Goal: Information Seeking & Learning: Learn about a topic

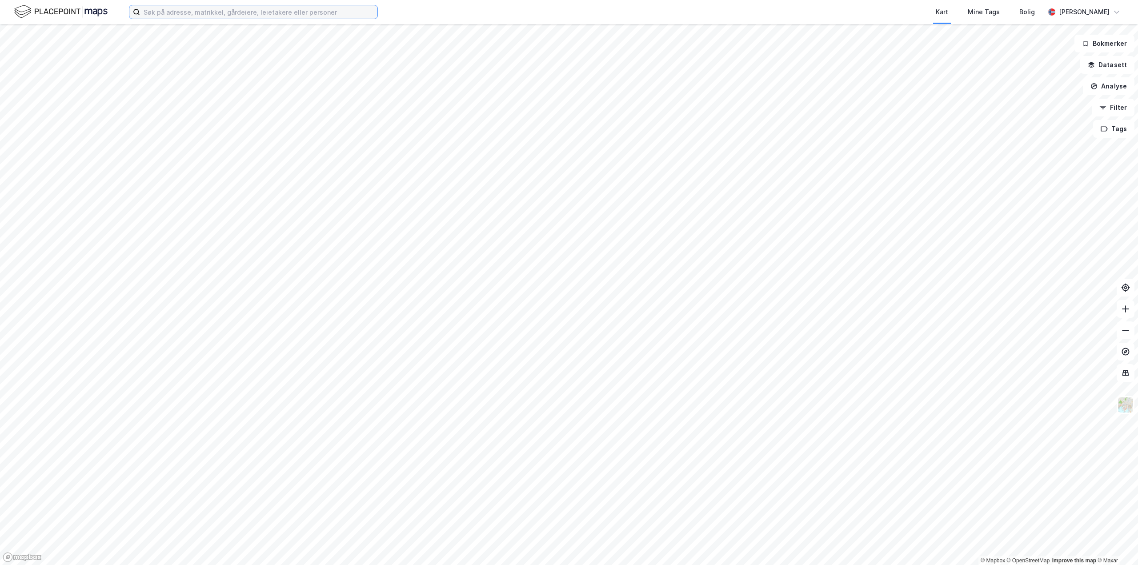
click at [354, 14] on input at bounding box center [258, 11] width 237 height 13
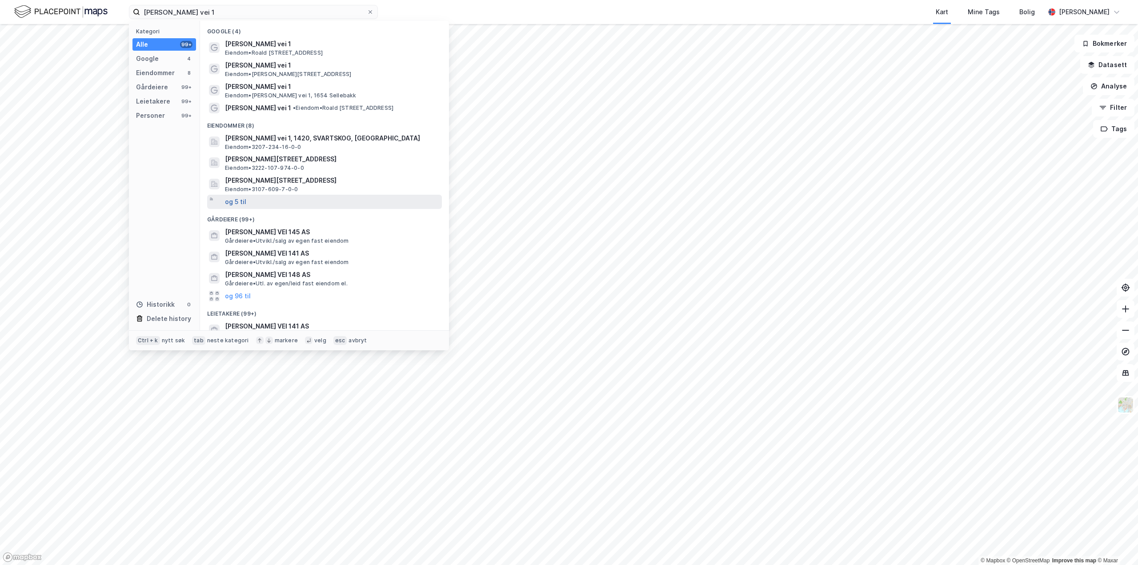
click at [236, 201] on button "og 5 til" at bounding box center [235, 201] width 21 height 11
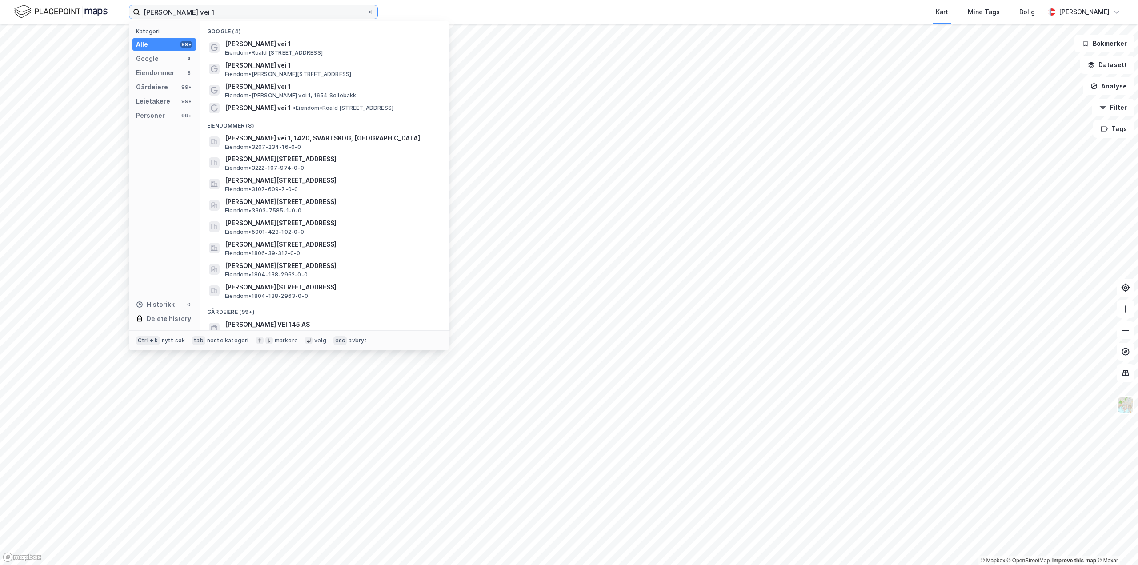
click at [210, 12] on input "roald amundsens vei 1" at bounding box center [253, 11] width 227 height 13
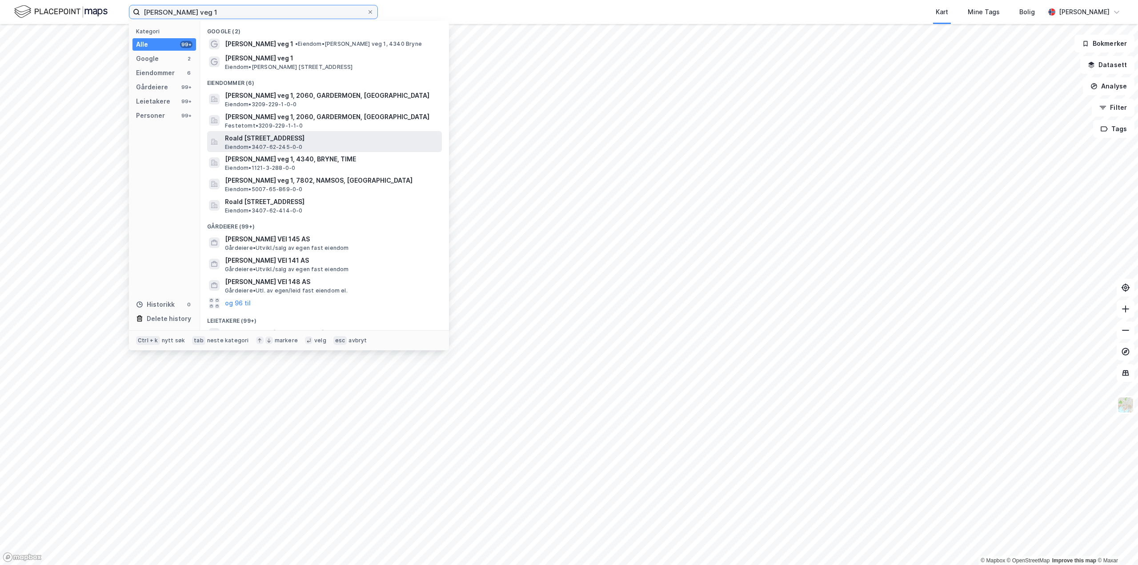
type input "roald amundsens veg 1"
click at [295, 139] on span "Roald [STREET_ADDRESS]" at bounding box center [331, 138] width 213 height 11
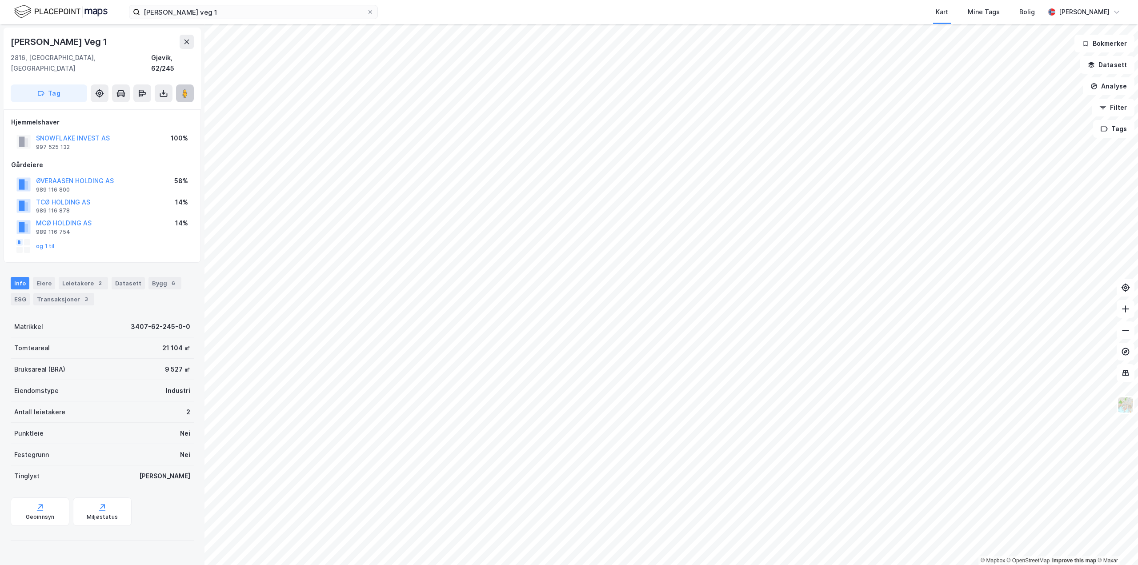
click at [180, 89] on icon at bounding box center [184, 93] width 9 height 9
click at [184, 89] on image at bounding box center [184, 93] width 5 height 9
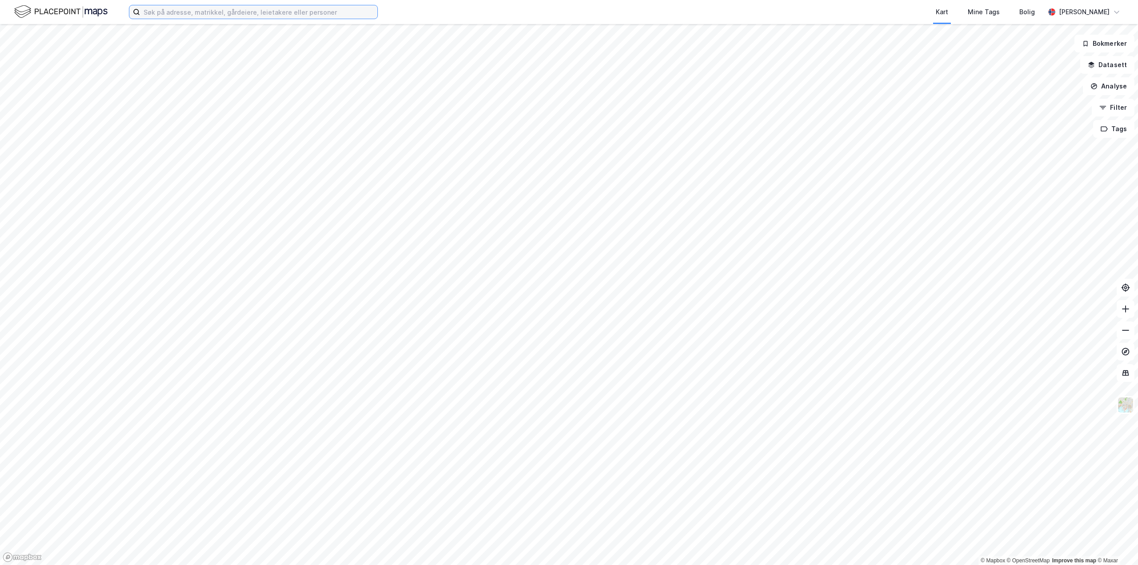
click at [185, 18] on input at bounding box center [258, 11] width 237 height 13
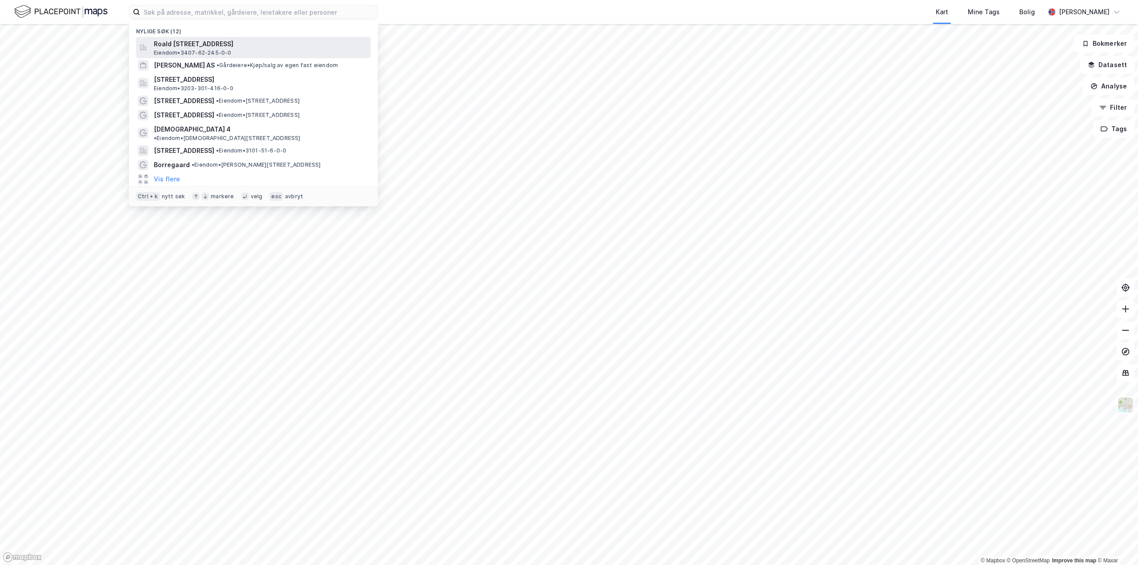
click at [229, 46] on span "Roald [STREET_ADDRESS]" at bounding box center [260, 44] width 213 height 11
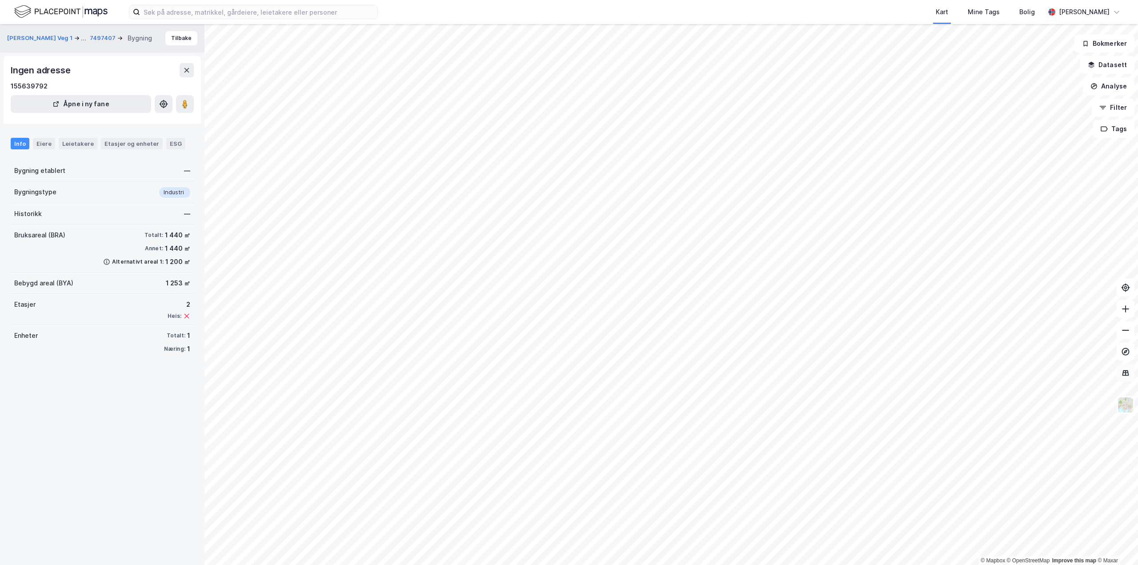
click at [1127, 374] on icon at bounding box center [1125, 373] width 9 height 9
click at [1129, 375] on icon at bounding box center [1125, 373] width 7 height 6
click at [1131, 405] on img at bounding box center [1125, 405] width 17 height 17
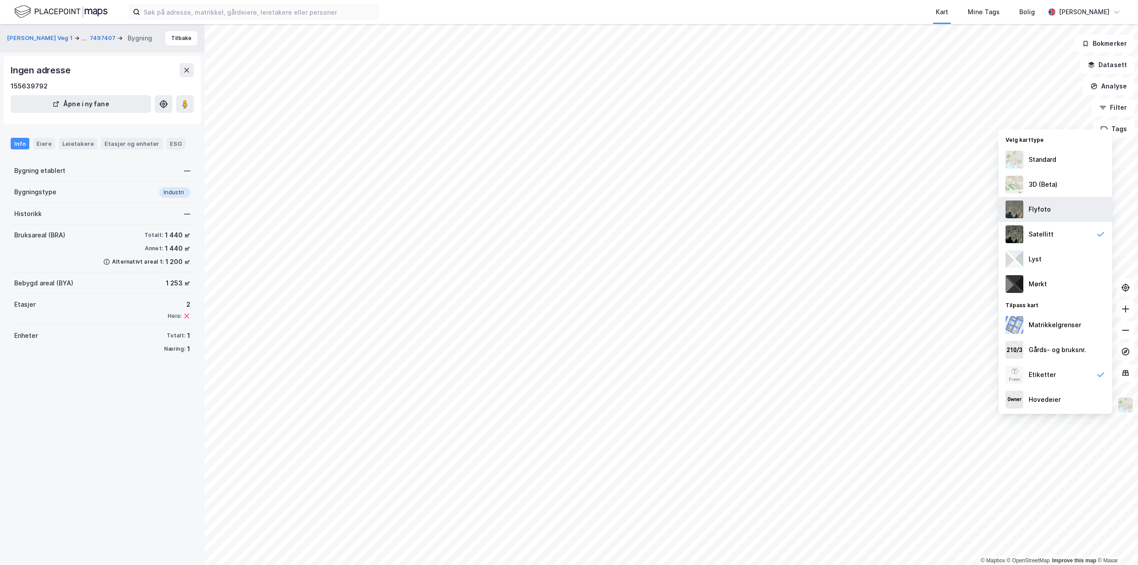
click at [1046, 204] on div "Flyfoto" at bounding box center [1040, 209] width 22 height 11
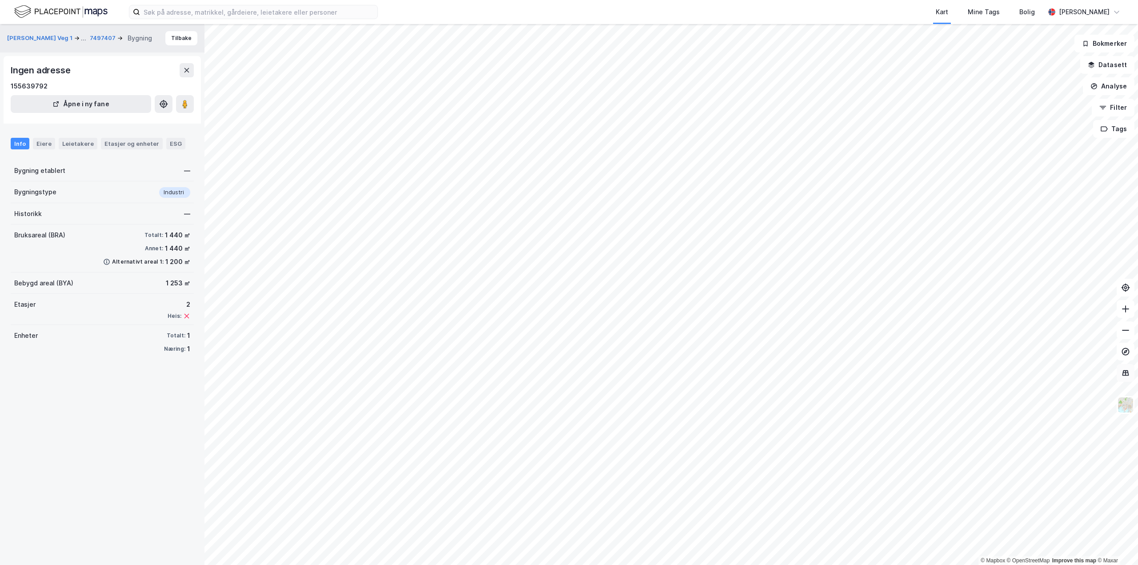
click at [1126, 375] on icon at bounding box center [1125, 373] width 7 height 6
click at [131, 142] on div "Etasjer og enheter" at bounding box center [131, 144] width 55 height 8
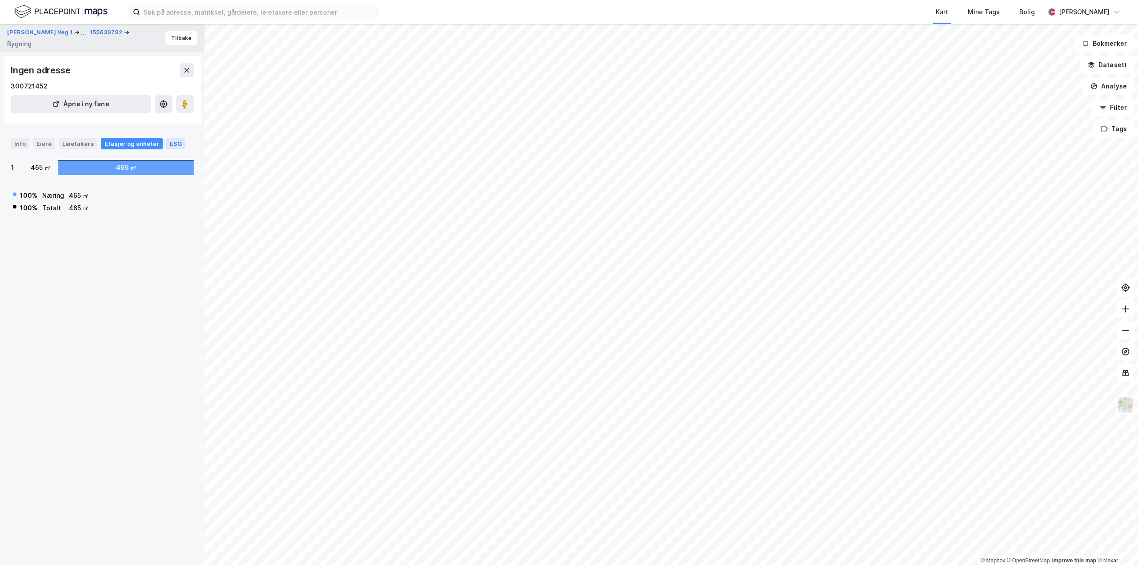
click at [166, 142] on div "ESG" at bounding box center [175, 144] width 19 height 12
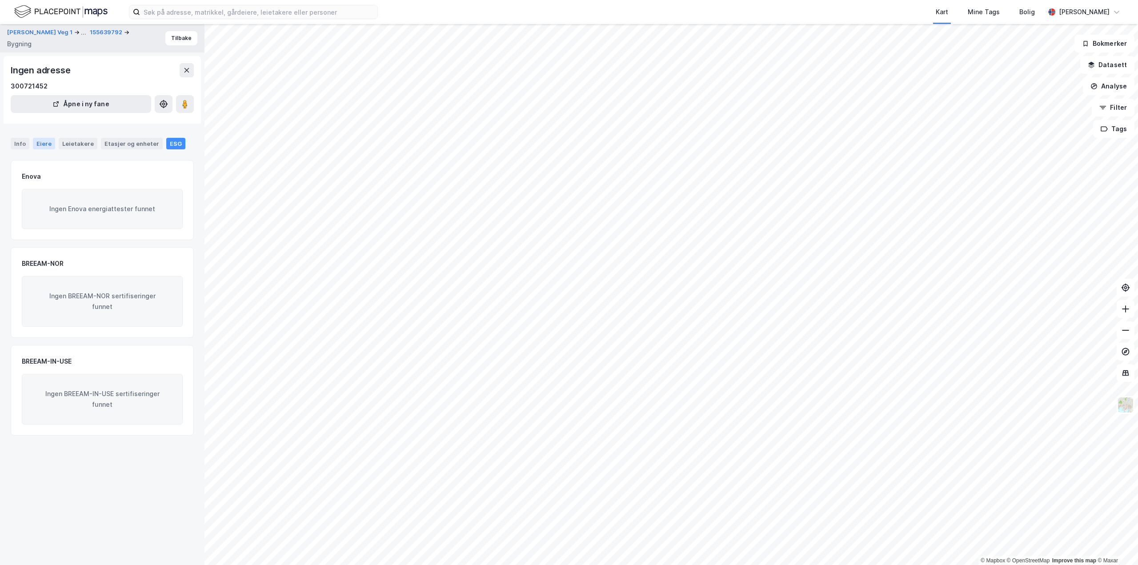
click at [41, 143] on div "Eiere" at bounding box center [44, 144] width 22 height 12
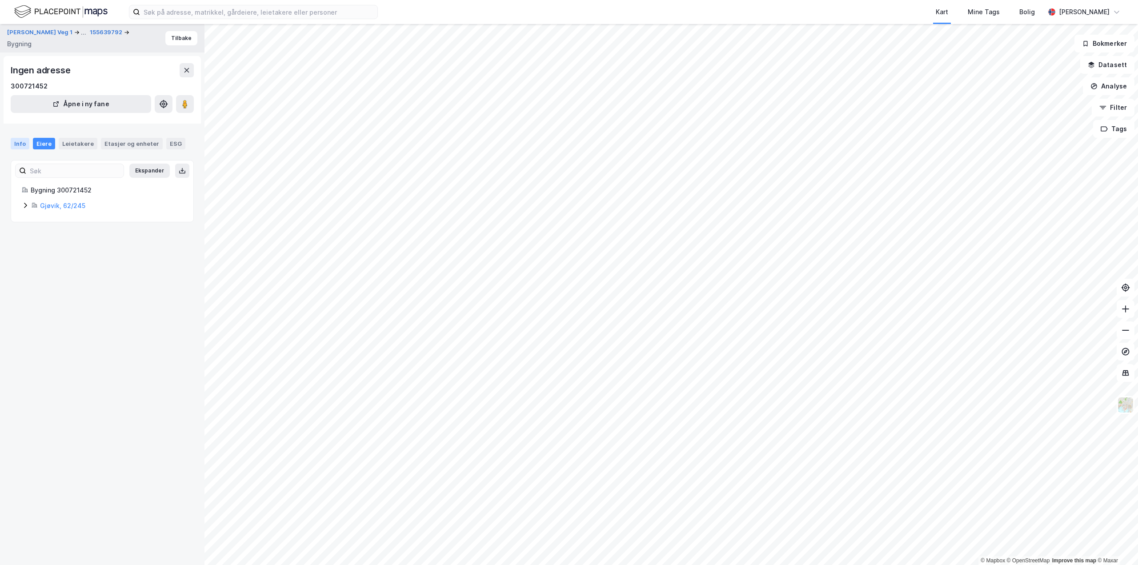
click at [24, 143] on div "Info" at bounding box center [20, 144] width 19 height 12
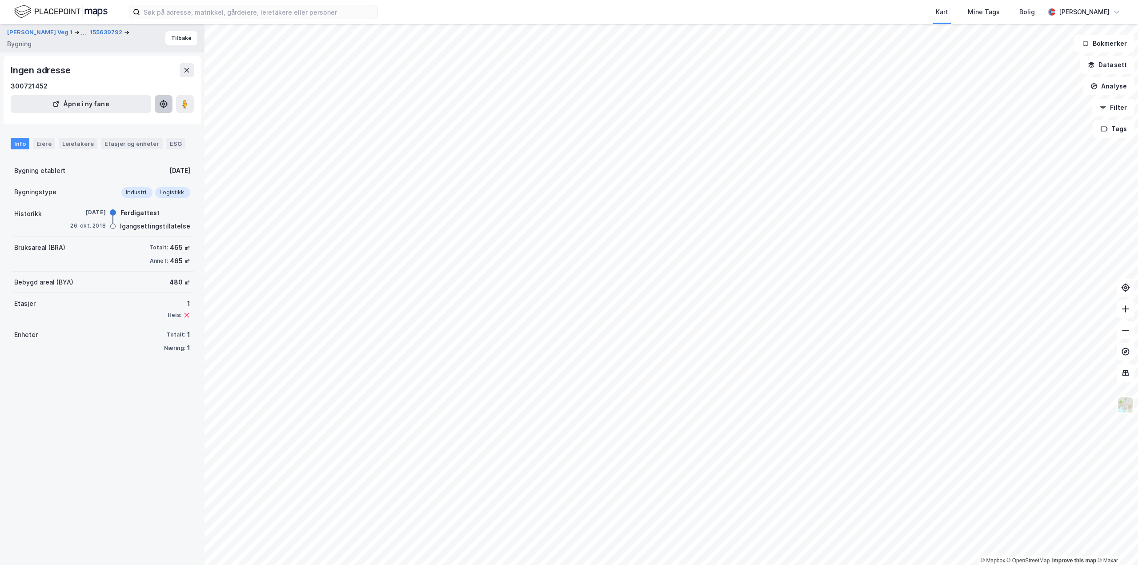
click at [164, 106] on icon at bounding box center [163, 104] width 9 height 9
click at [167, 141] on div "ESG" at bounding box center [175, 144] width 19 height 12
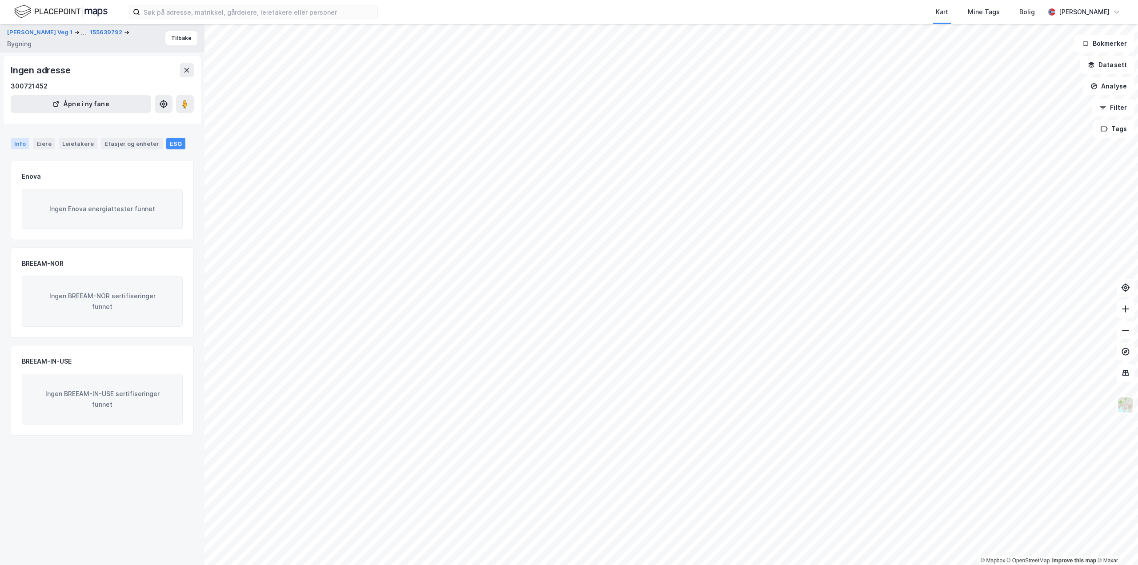
click at [16, 146] on div "Info" at bounding box center [20, 144] width 19 height 12
